Goal: Navigation & Orientation: Go to known website

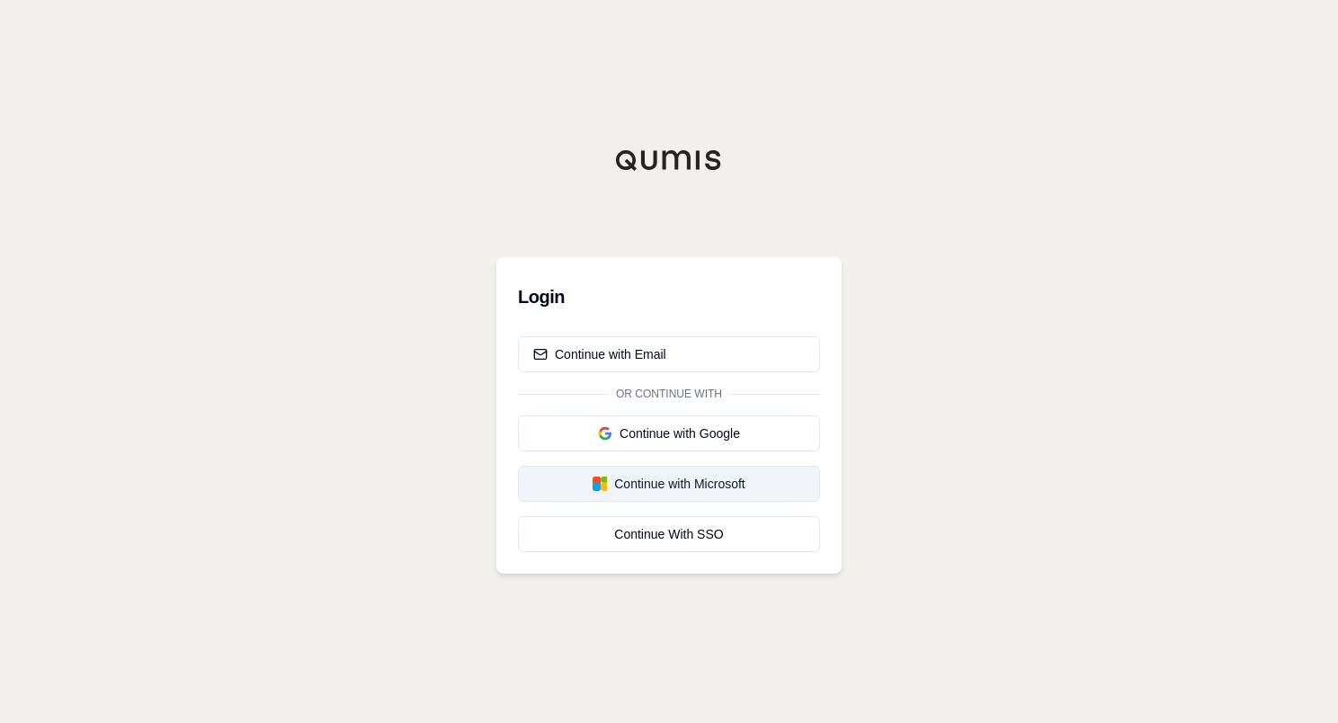
click at [665, 489] on div "Continue with Microsoft" at bounding box center [669, 484] width 272 height 18
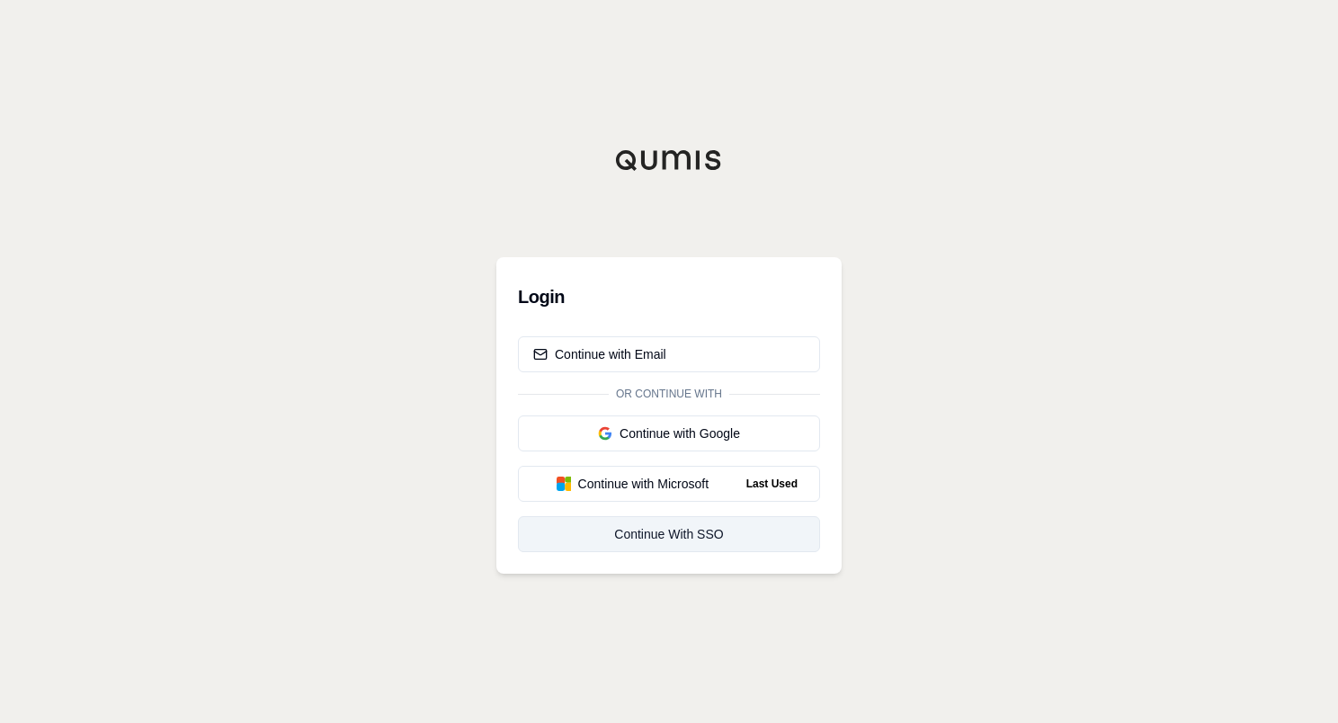
click at [668, 539] on div "Continue With SSO" at bounding box center [669, 534] width 272 height 18
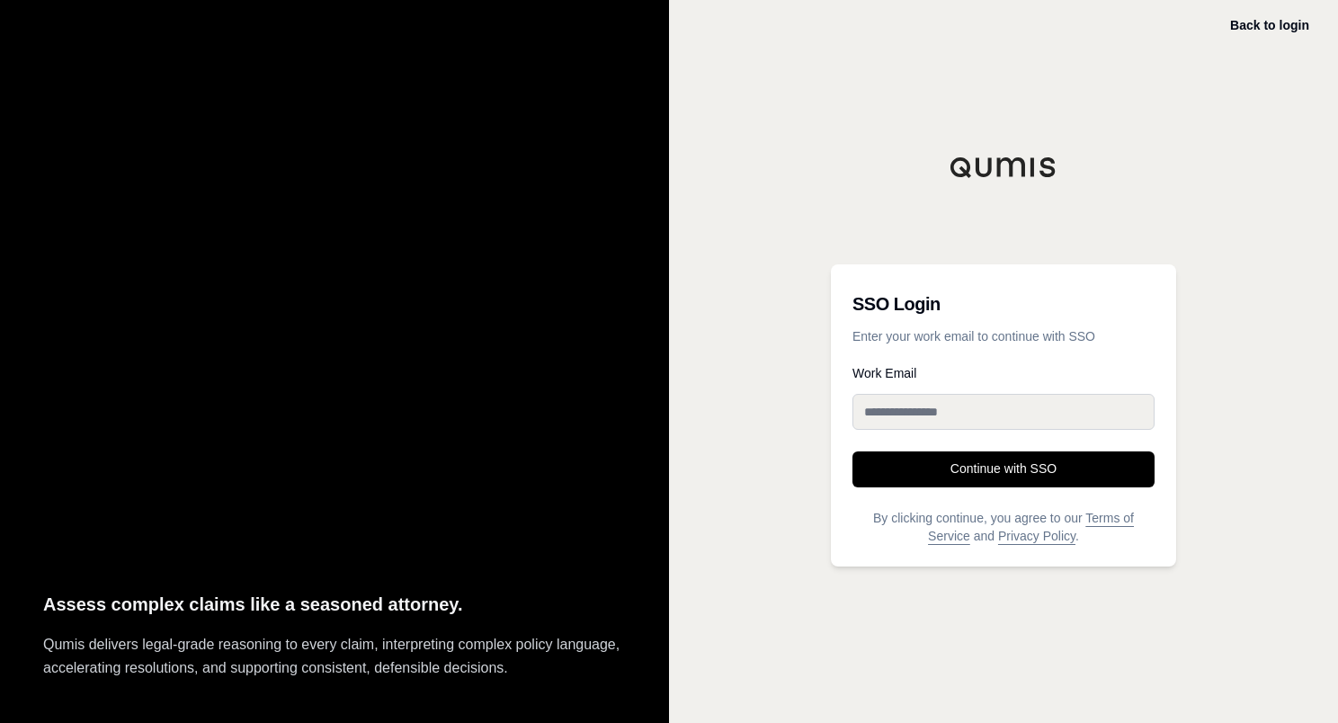
drag, startPoint x: 1004, startPoint y: 421, endPoint x: 1011, endPoint y: 406, distance: 16.5
click at [1004, 419] on input "Work Email" at bounding box center [1003, 412] width 302 height 36
type input "**********"
click at [852, 451] on button "Continue with SSO" at bounding box center [1003, 469] width 302 height 36
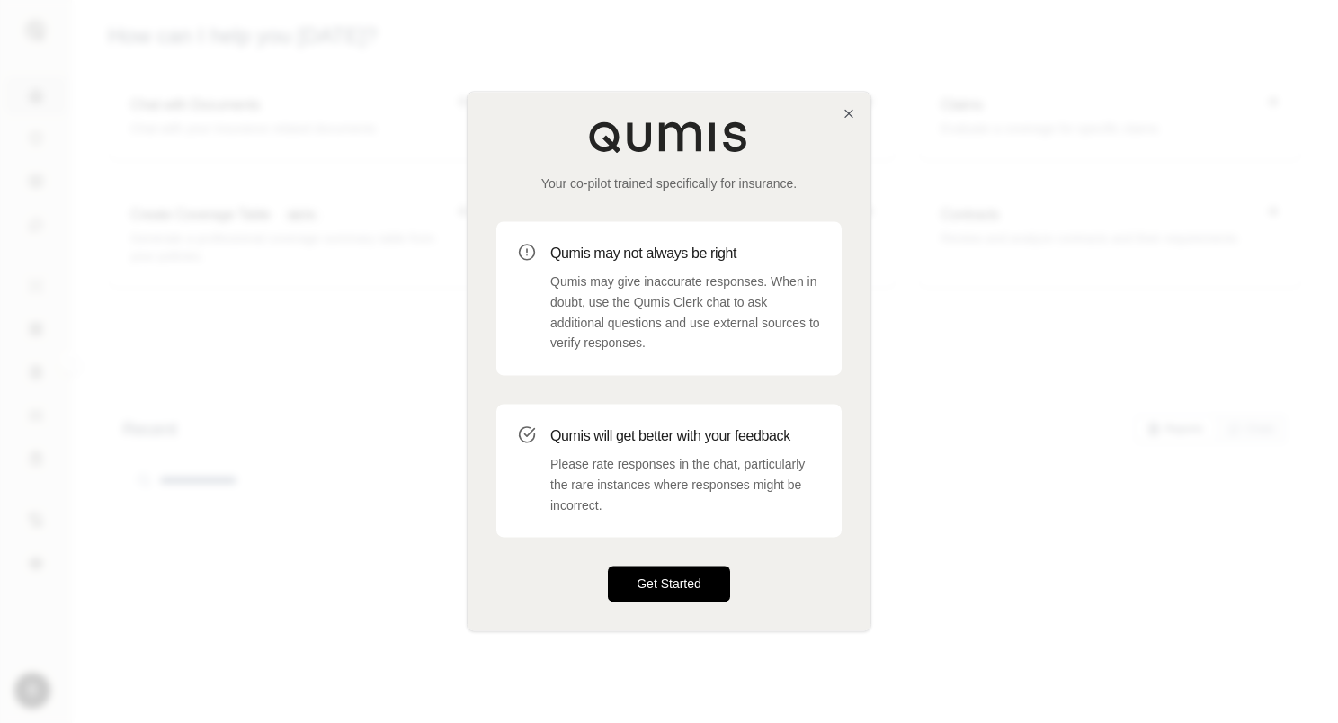
click at [667, 568] on button "Get Started" at bounding box center [669, 584] width 122 height 36
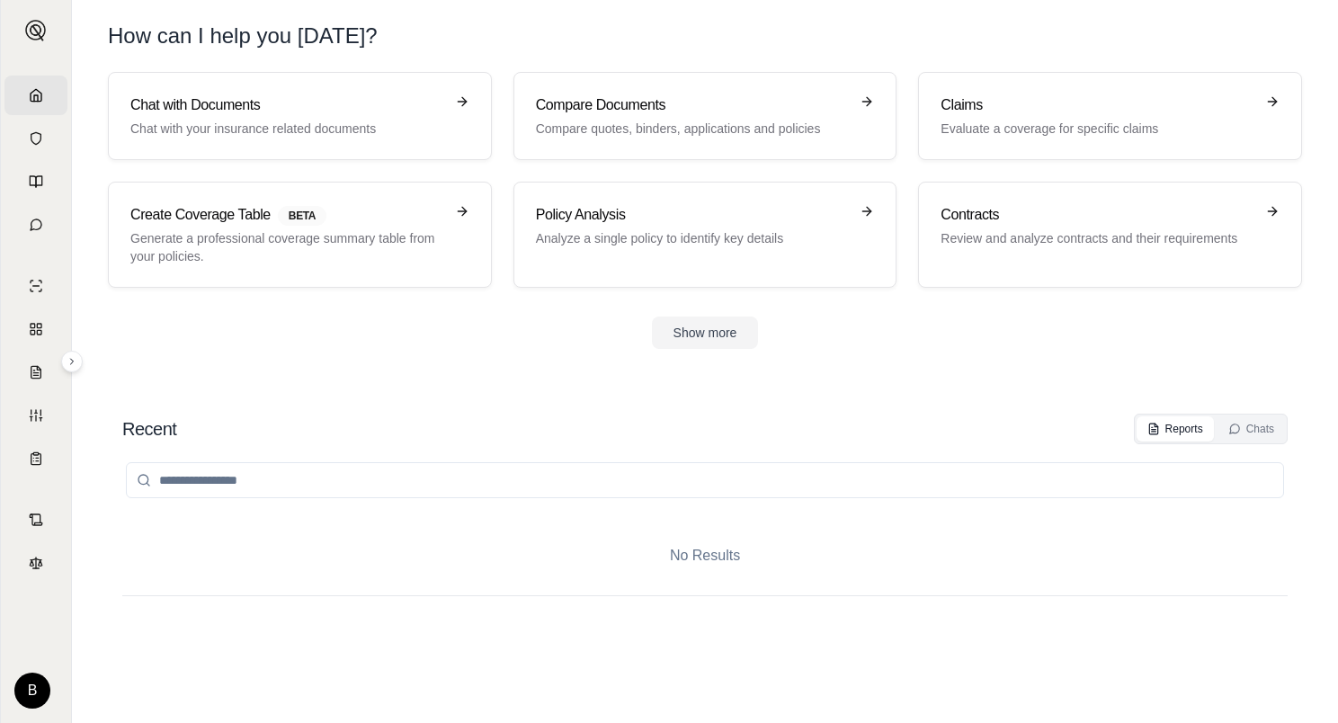
click at [1116, 38] on div "How can I help you [DATE]?" at bounding box center [705, 36] width 1194 height 29
click at [259, 352] on section "Chat with Documents Chat with your insurance related documents Compare Document…" at bounding box center [705, 225] width 1252 height 306
click at [967, 414] on div "Recent Reports Chats" at bounding box center [704, 429] width 1165 height 31
click at [1138, 22] on div "How can I help you [DATE]?" at bounding box center [705, 36] width 1194 height 29
click at [1115, 30] on div "How can I help you [DATE]?" at bounding box center [705, 36] width 1194 height 29
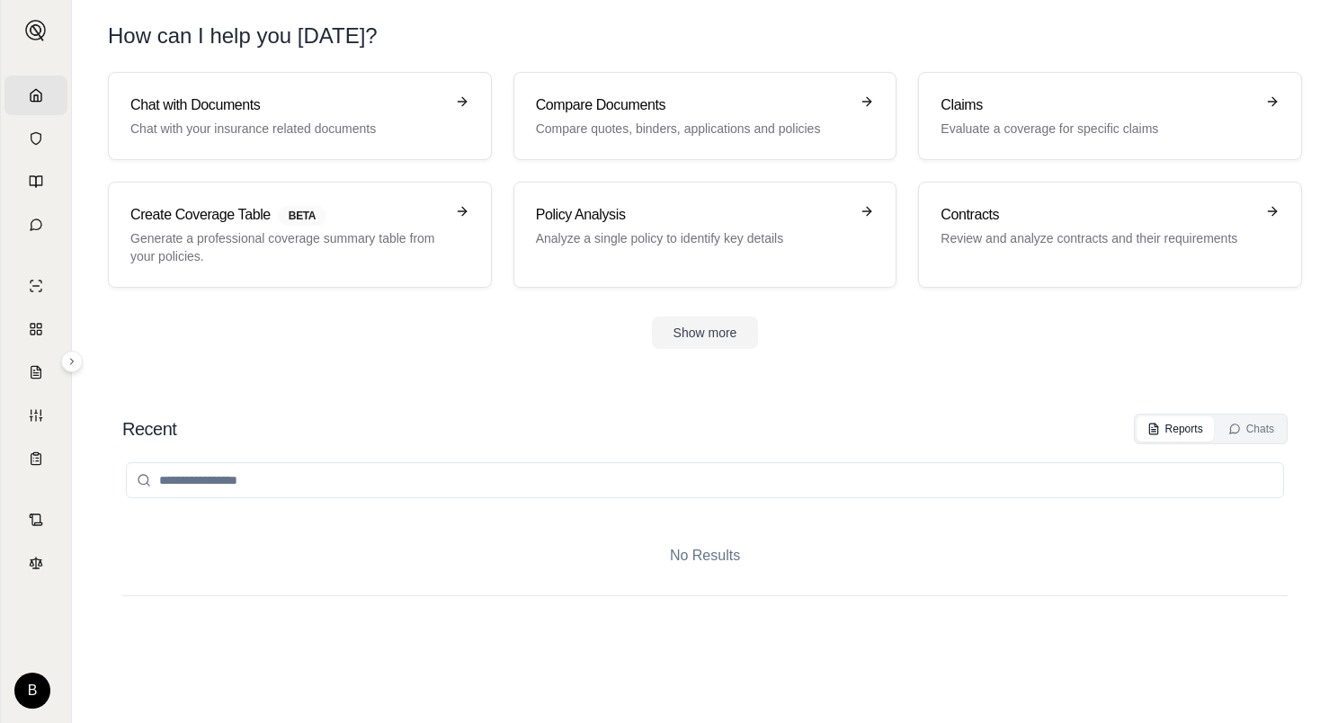
click at [1121, 27] on div "How can I help you [DATE]?" at bounding box center [705, 36] width 1194 height 29
click at [49, 682] on div "B [PERSON_NAME] Insurance" at bounding box center [35, 691] width 43 height 36
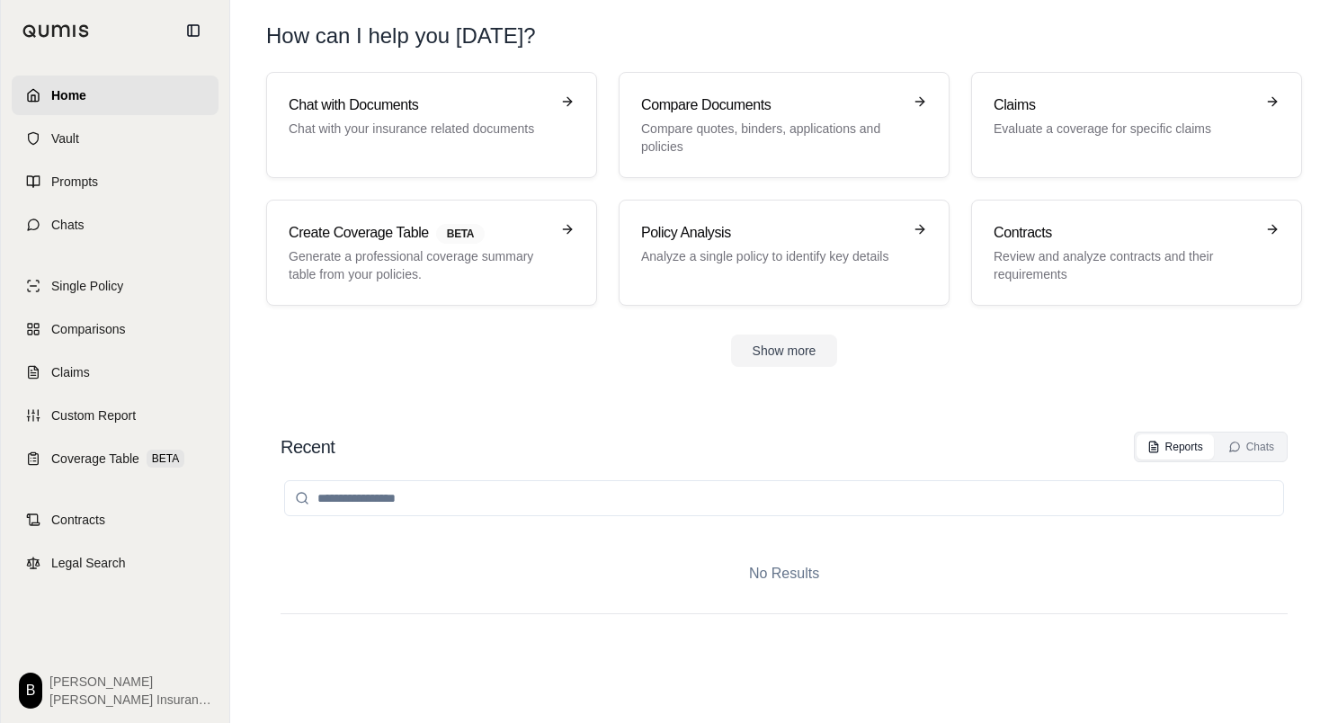
click at [42, 687] on html "Home Vault Prompts Chats Single Policy Comparisons Claims Custom Report Coverag…" at bounding box center [669, 361] width 1338 height 723
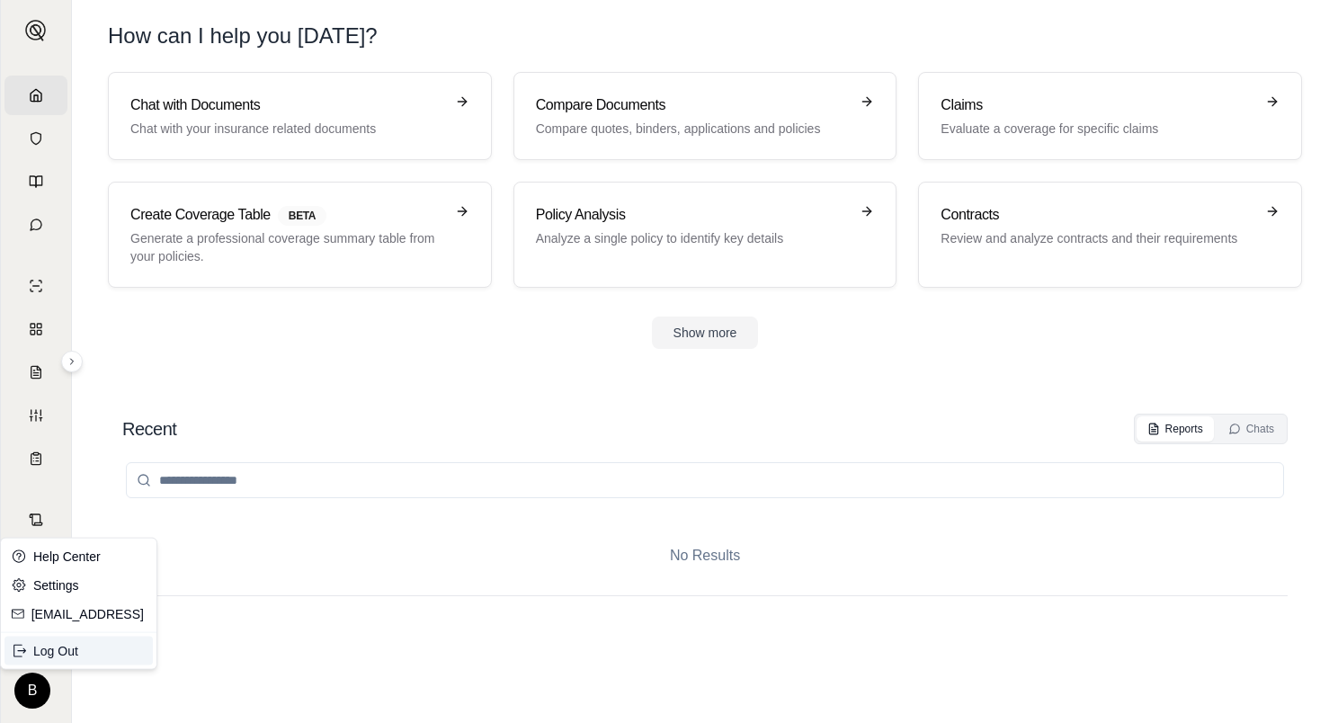
click at [51, 651] on div "Log Out" at bounding box center [78, 651] width 148 height 29
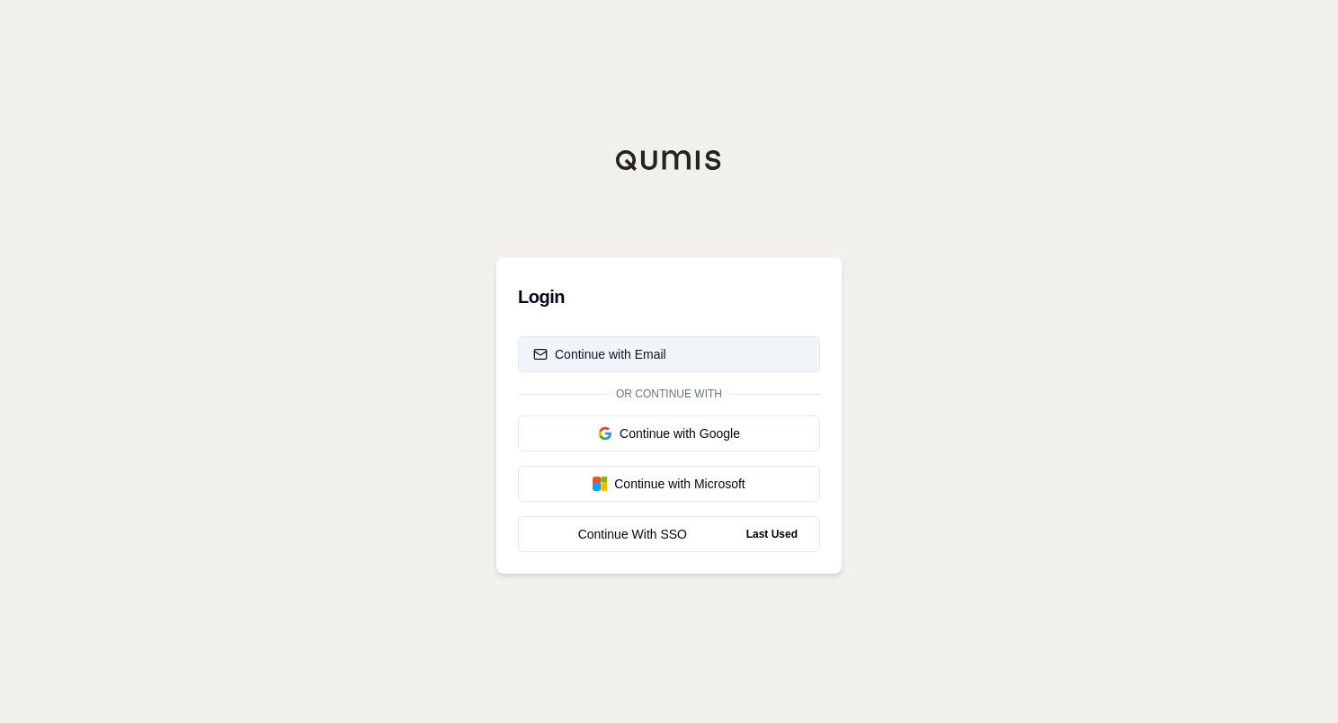
click at [683, 351] on button "Continue with Email" at bounding box center [669, 354] width 302 height 36
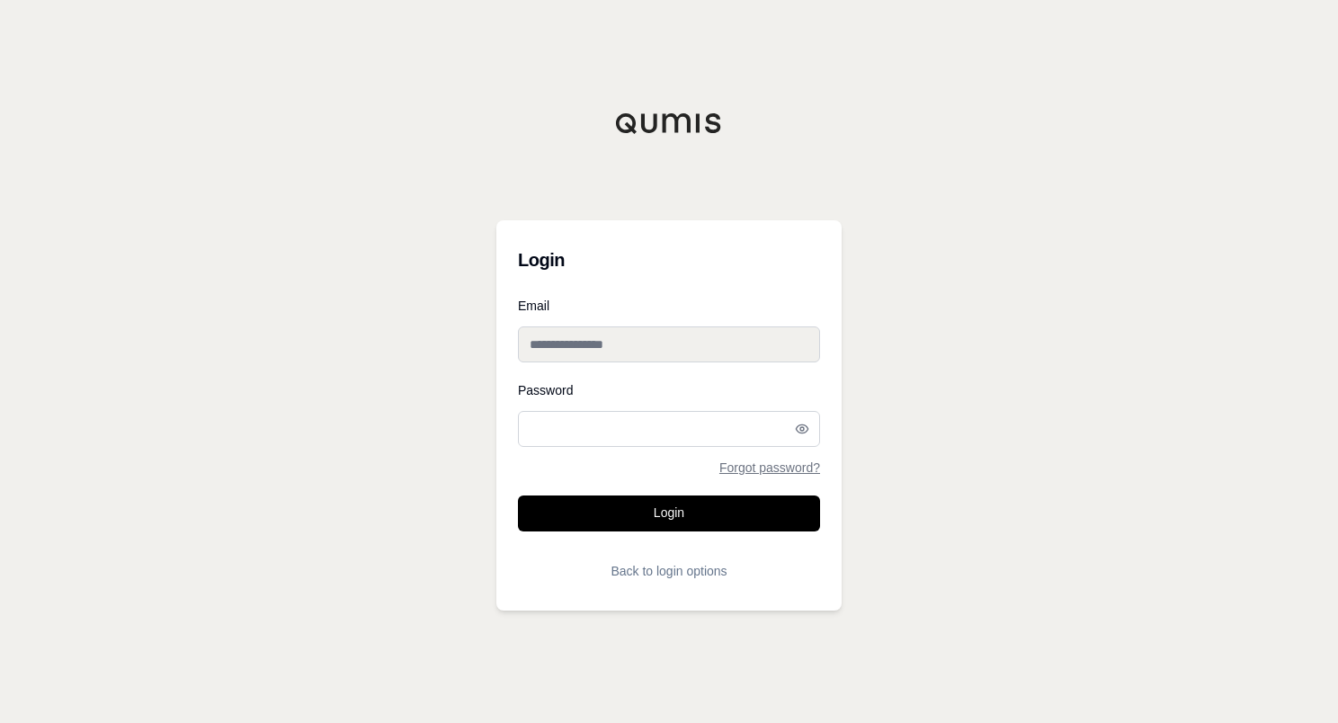
click at [674, 347] on input "Email" at bounding box center [669, 344] width 302 height 36
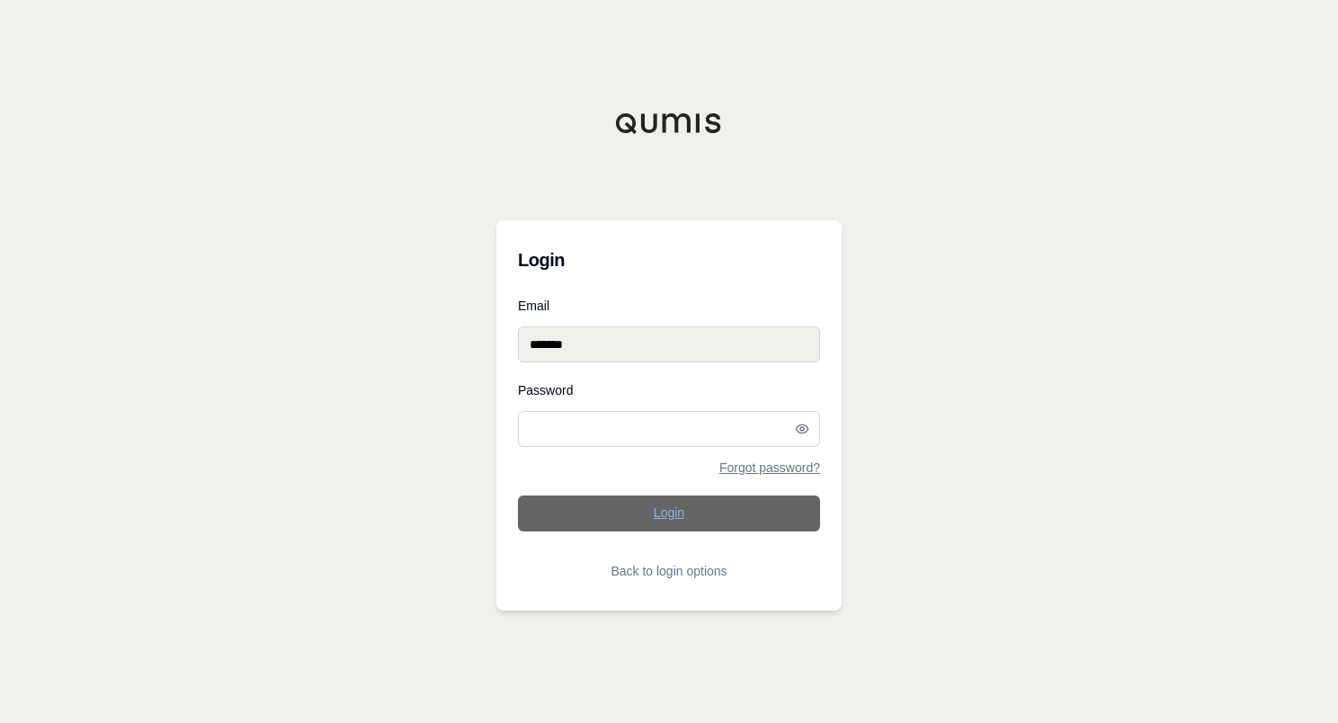
drag, startPoint x: 615, startPoint y: 347, endPoint x: 490, endPoint y: 345, distance: 125.0
click at [490, 345] on div "Login Email ******* Password Forgot password? Login Back to login options" at bounding box center [669, 361] width 1338 height 723
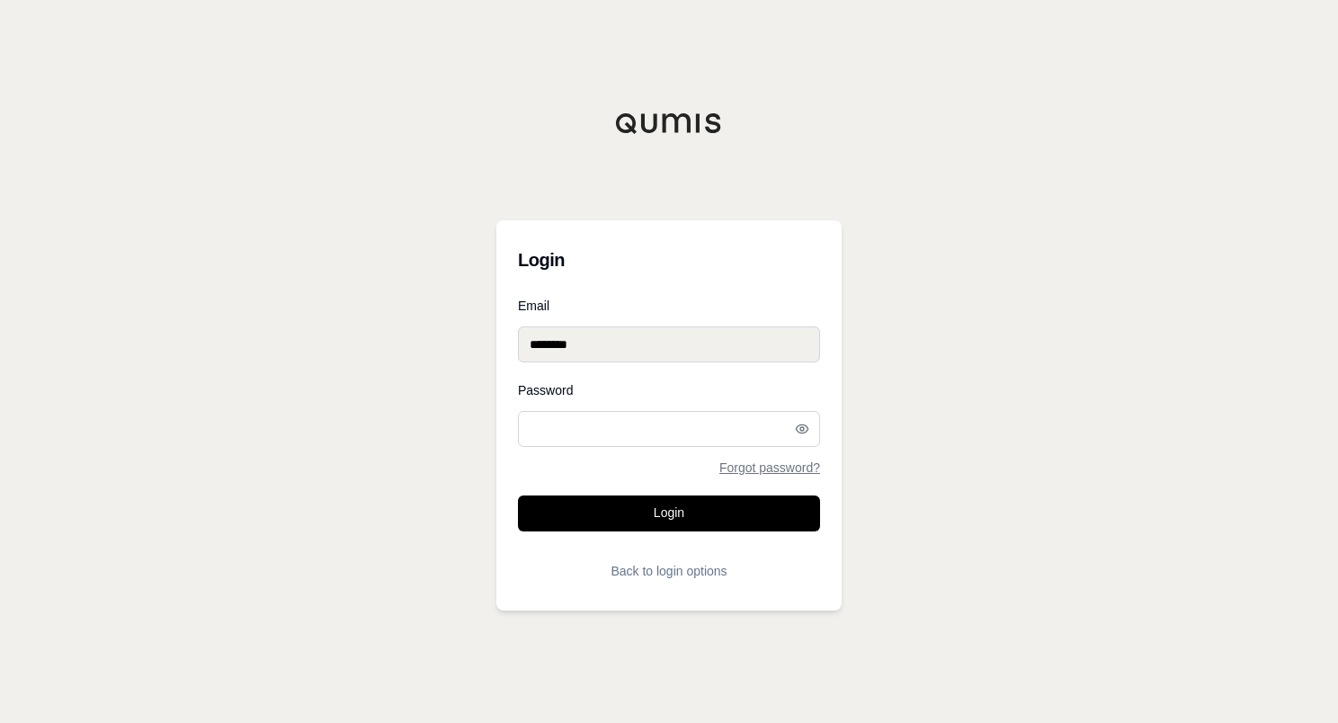
type input "**********"
click at [957, 430] on div "**********" at bounding box center [669, 361] width 1338 height 723
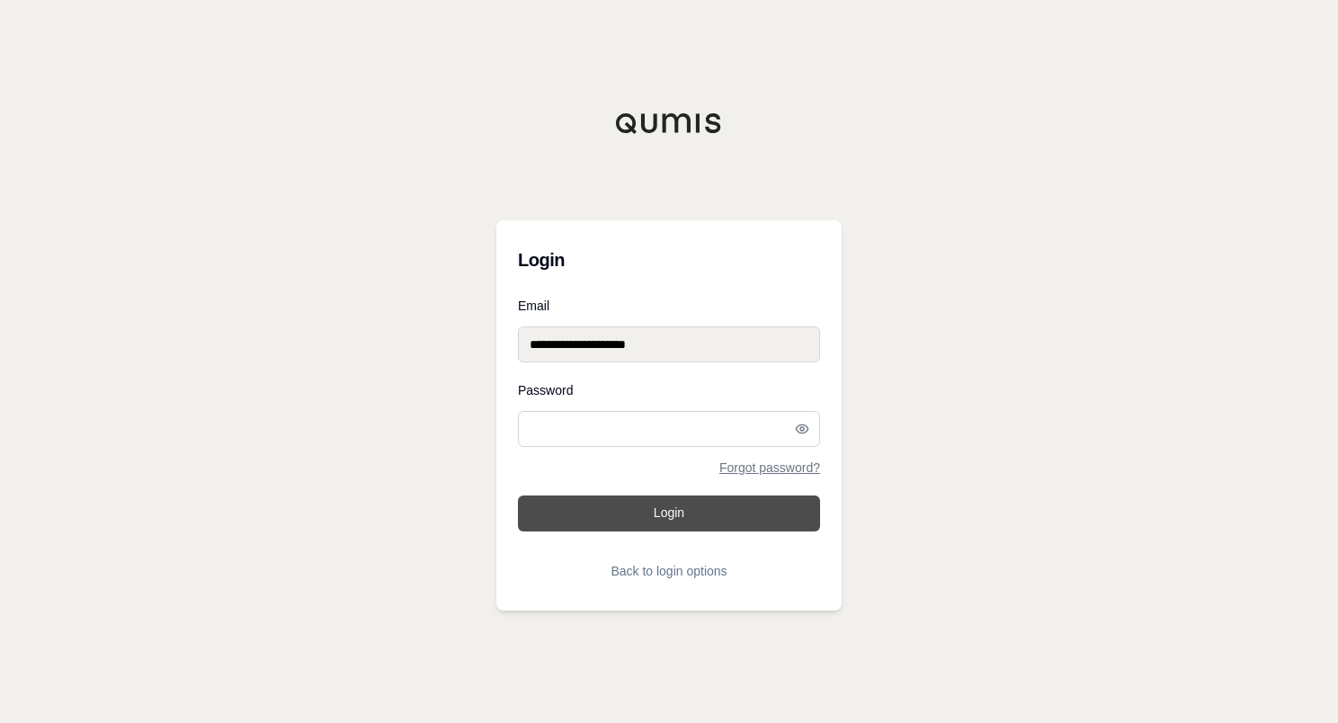
click at [655, 518] on button "Login" at bounding box center [669, 513] width 302 height 36
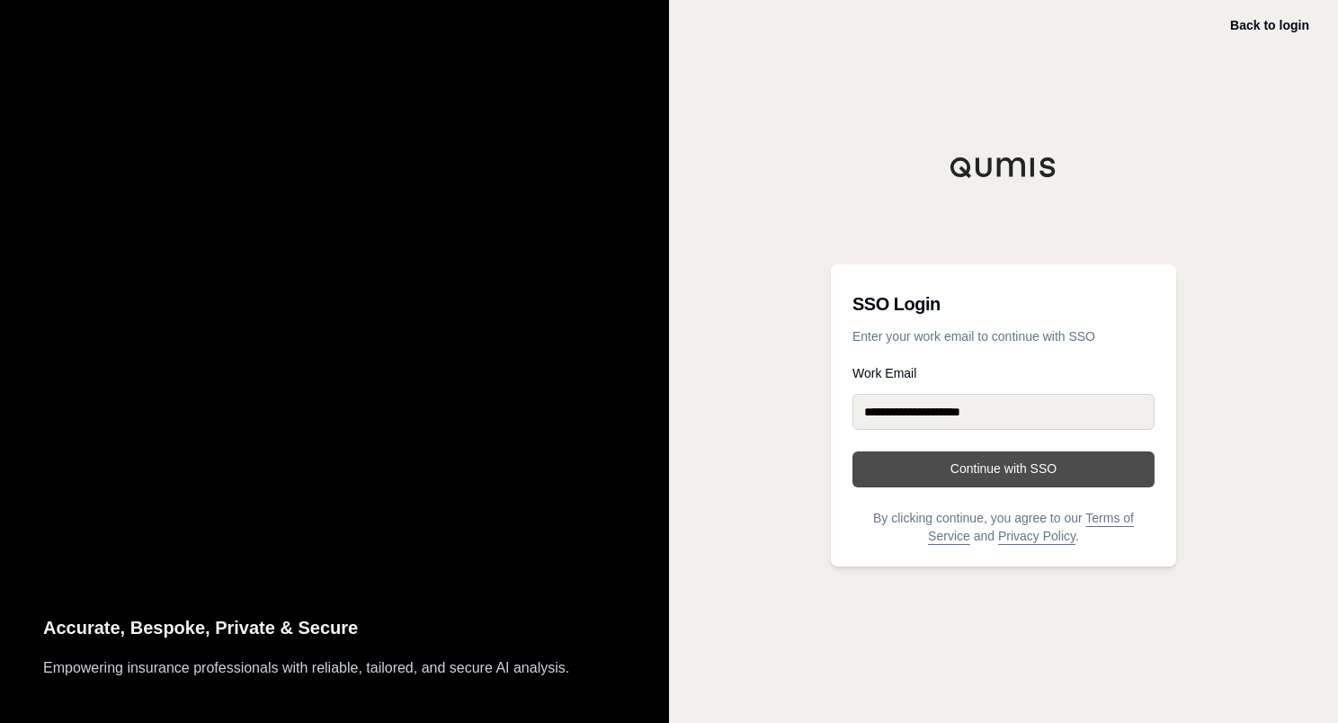
click at [1003, 468] on button "Continue with SSO" at bounding box center [1003, 469] width 302 height 36
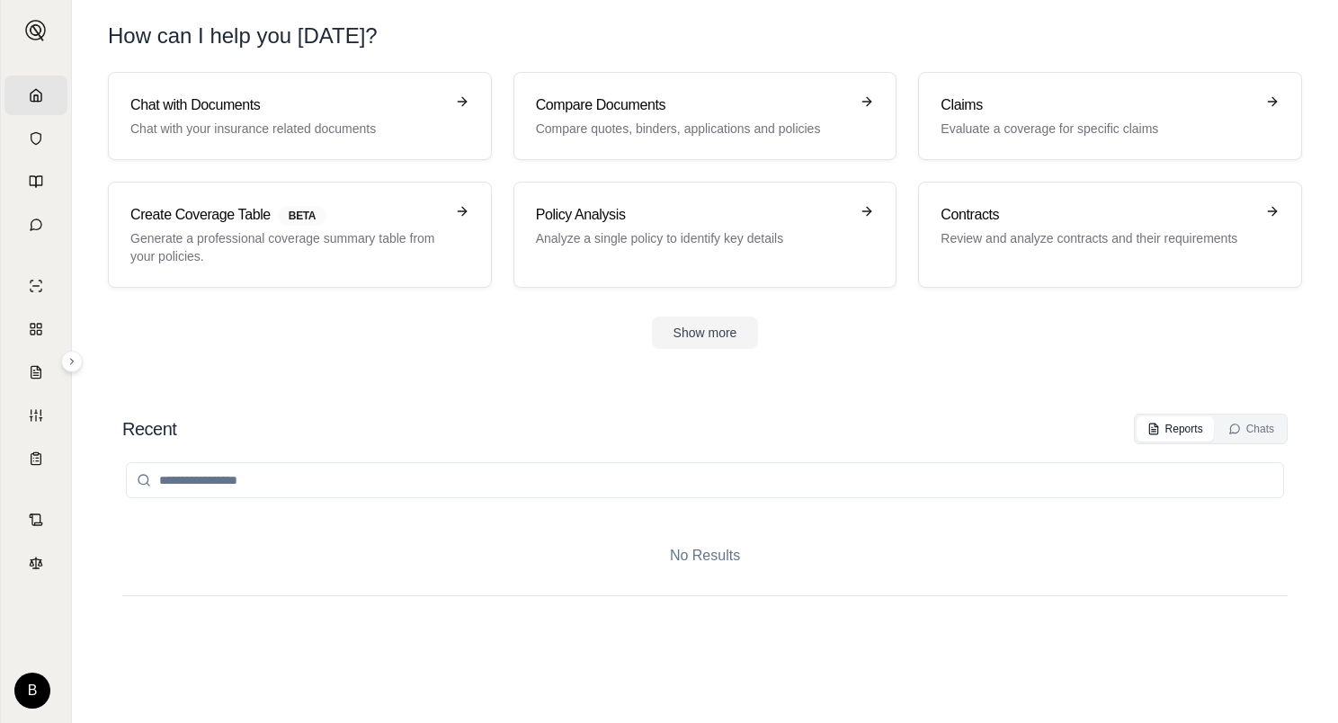
click at [1118, 30] on div "How can I help you [DATE]?" at bounding box center [705, 36] width 1194 height 29
click at [1015, 532] on div "No Results" at bounding box center [704, 555] width 1165 height 79
drag, startPoint x: 749, startPoint y: 47, endPoint x: 779, endPoint y: 22, distance: 38.9
click at [766, 32] on div "How can I help you [DATE]?" at bounding box center [705, 36] width 1194 height 29
